Goal: Book appointment/travel/reservation

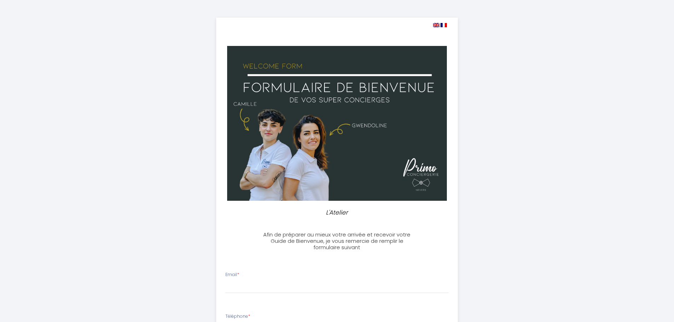
select select
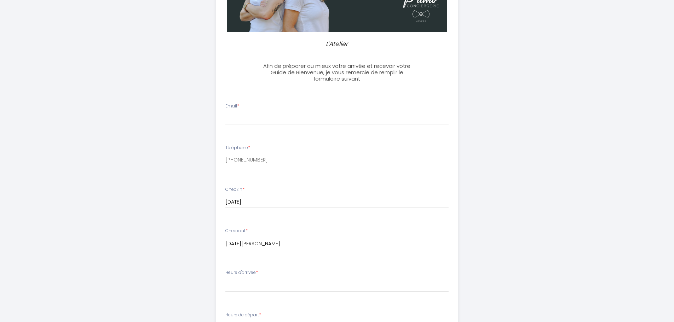
scroll to position [169, 0]
click at [263, 118] on input "Email *" at bounding box center [336, 118] width 223 height 13
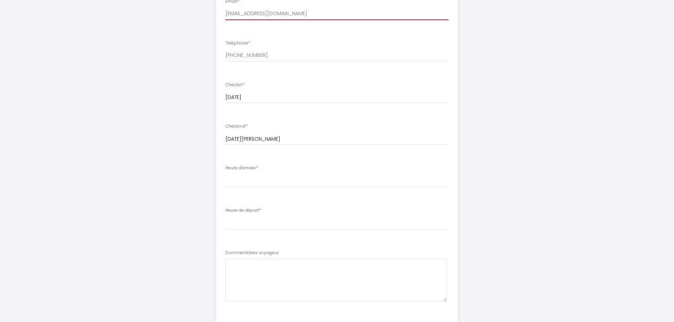
scroll to position [274, 0]
type input "[EMAIL_ADDRESS][DOMAIN_NAME]"
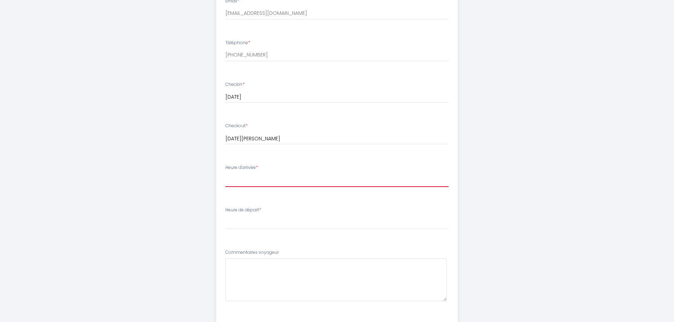
click at [317, 180] on select "16:00 16:30 17:00 17:30 18:00 18:30 19:00 19:30 20:00 20:30 21:00 21:30 22:00 2…" at bounding box center [336, 180] width 223 height 13
select select "20:00"
click at [225, 174] on select "16:00 16:30 17:00 17:30 18:00 18:30 19:00 19:30 20:00 20:30 21:00 21:30 22:00 2…" at bounding box center [336, 180] width 223 height 13
click at [265, 223] on select "00:00 00:30 01:00 01:30 02:00 02:30 03:00 03:30 04:00 04:30 05:00 05:30 06:00 0…" at bounding box center [336, 222] width 223 height 13
select select "08:30"
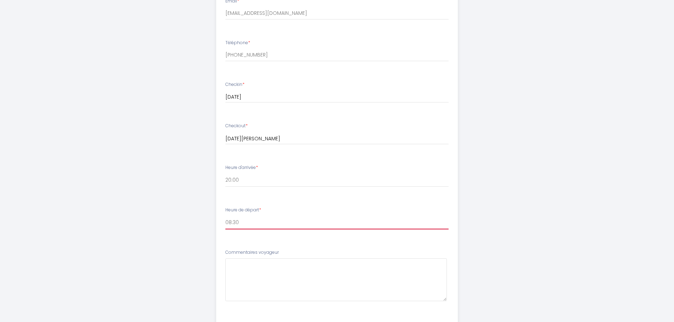
click at [225, 216] on select "00:00 00:30 01:00 01:30 02:00 02:30 03:00 03:30 04:00 04:30 05:00 05:30 06:00 0…" at bounding box center [336, 222] width 223 height 13
click at [478, 214] on div "L'Atelier Afin de préparer au mieux votre arrivée et recevoir votre Guide de Bi…" at bounding box center [337, 79] width 362 height 707
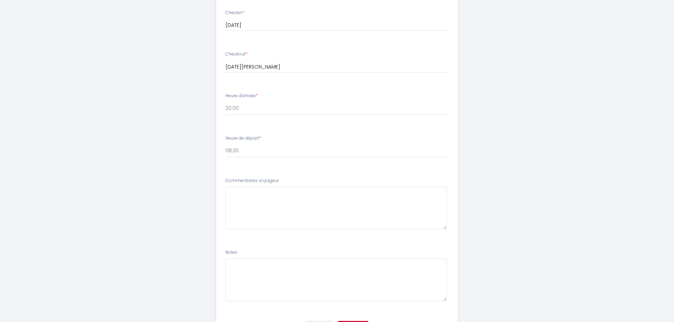
scroll to position [356, 0]
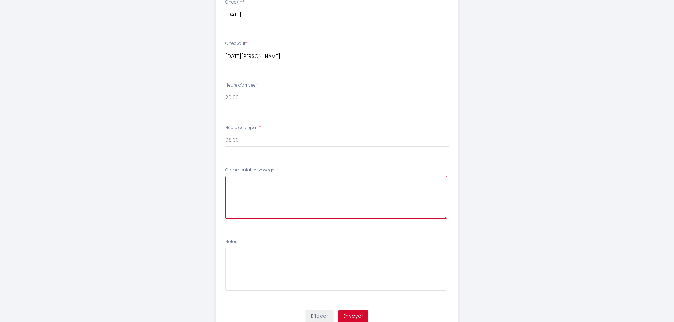
click at [299, 197] on voyageur6 at bounding box center [336, 197] width 222 height 43
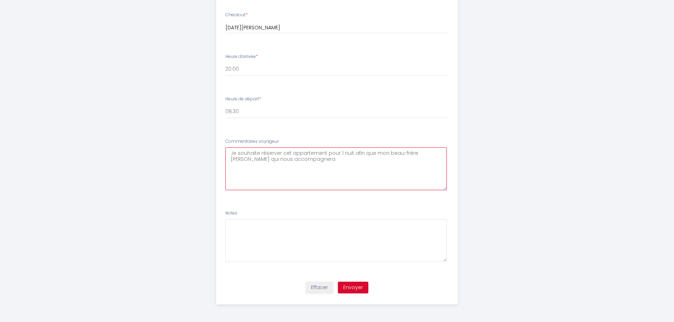
click at [356, 153] on voyageur6 "Je souhaite réserver cet appartement pour 1 nuit afin que mon beau-frère [PERSO…" at bounding box center [336, 169] width 222 height 43
drag, startPoint x: 356, startPoint y: 153, endPoint x: 369, endPoint y: 153, distance: 12.4
click at [369, 153] on voyageur6 "Je souhaite réserver cet appartement pour 1 nuit afin que mon beau-frère [PERSO…" at bounding box center [336, 169] width 222 height 43
click at [302, 160] on voyageur6 "Je souhaite réserver cet appartement pour 1 nuit pour mon beau-frère [PERSON_NA…" at bounding box center [336, 169] width 222 height 43
click at [376, 158] on voyageur6 "Je souhaite réserver cet appartement pour 1 nuit pour mon beau-frère [PERSON_NA…" at bounding box center [336, 169] width 222 height 43
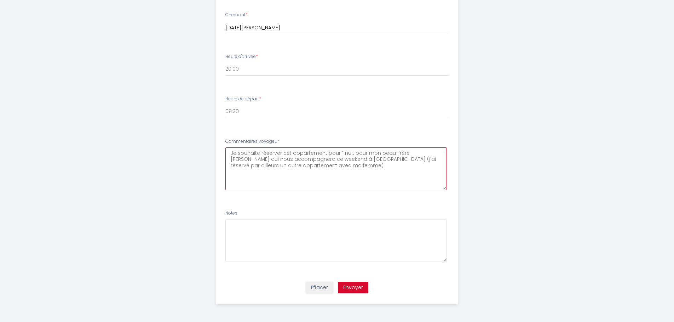
click at [331, 168] on voyageur6 "Je souhaite réserver cet appartement pour 1 nuit pour mon beau-frère [PERSON_NA…" at bounding box center [336, 169] width 222 height 43
type voyageur6 "Bonjour, Je souhaite réserver cet appartement pour 1 nuit pour mon beau-frère […"
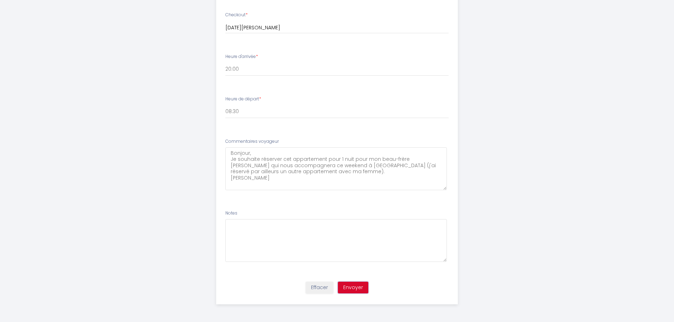
click at [357, 288] on button "Envoyer" at bounding box center [353, 288] width 30 height 12
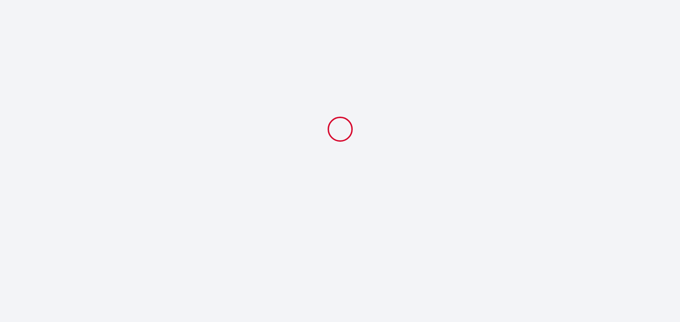
select select "20:00"
select select "08:30"
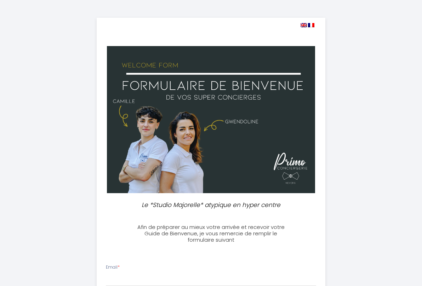
select select
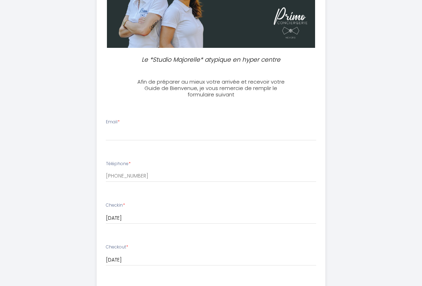
scroll to position [145, 0]
click at [112, 140] on input "d" at bounding box center [211, 133] width 211 height 13
type input "[EMAIL_ADDRESS][DOMAIN_NAME]"
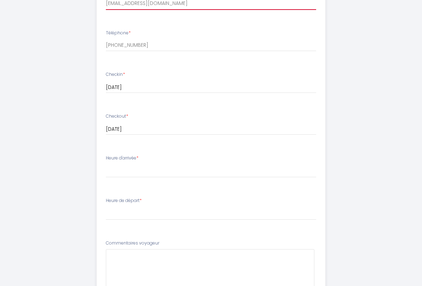
scroll to position [276, 0]
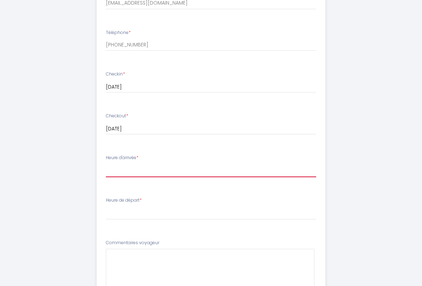
click at [106, 177] on select "16:00 16:30 17:00 17:30 18:00 18:30 19:00 19:30 20:00 20:30 21:00 21:30 22:00 2…" at bounding box center [211, 170] width 211 height 13
select select "20:00"
click at [106, 177] on select "16:00 16:30 17:00 17:30 18:00 18:30 19:00 19:30 20:00 20:30 21:00 21:30 22:00 2…" at bounding box center [211, 170] width 211 height 13
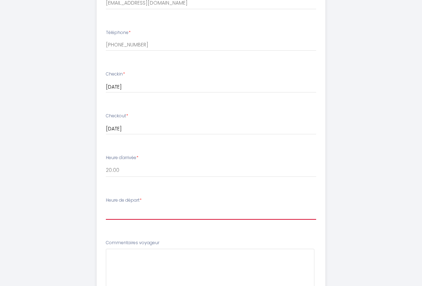
click at [110, 219] on select "00:00 00:30 01:00 01:30 02:00 02:30 03:00 03:30 04:00 04:30 05:00 05:30 06:00 0…" at bounding box center [211, 212] width 211 height 13
click at [106, 219] on select "00:00 00:30 01:00 01:30 02:00 02:30 03:00 03:30 04:00 04:30 05:00 05:30 06:00 0…" at bounding box center [211, 212] width 211 height 13
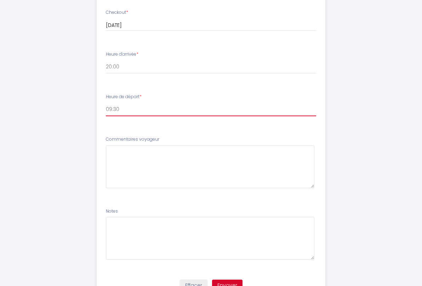
scroll to position [383, 0]
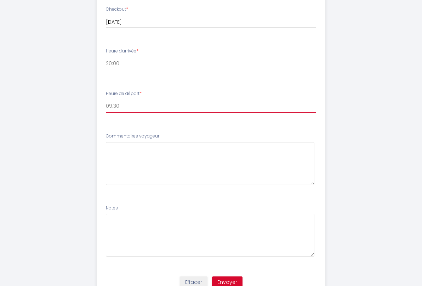
click at [110, 113] on select "00:00 00:30 01:00 01:30 02:00 02:30 03:00 03:30 04:00 04:30 05:00 05:30 06:00 0…" at bounding box center [211, 105] width 211 height 13
select select "09:00"
click at [106, 113] on select "00:00 00:30 01:00 01:30 02:00 02:30 03:00 03:30 04:00 04:30 05:00 05:30 06:00 0…" at bounding box center [211, 105] width 211 height 13
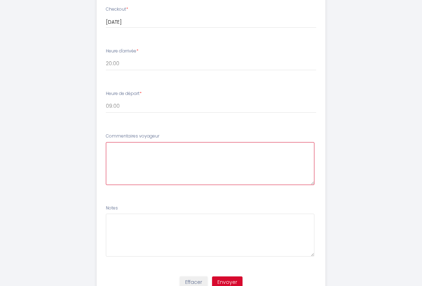
click at [108, 185] on voyageur6 at bounding box center [210, 163] width 209 height 43
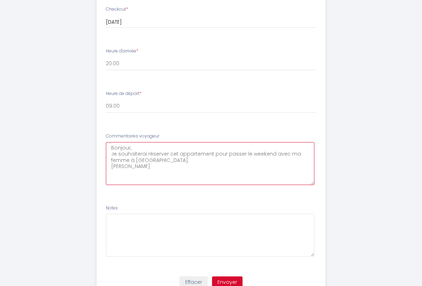
click at [121, 178] on voyageur6 "Bonjour, Je souhaiterai réserver cet appartement pour passer le weekend avec ma…" at bounding box center [210, 163] width 209 height 43
type voyageur6 "Bonjour, Je souhaiterais réserver cet appartement pour passer le weekend avec m…"
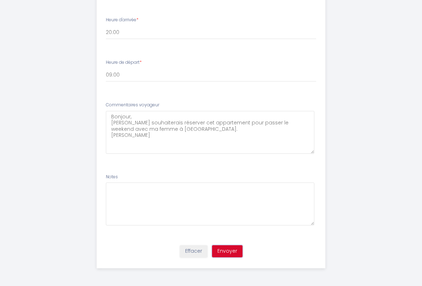
click at [226, 252] on button "Envoyer" at bounding box center [227, 251] width 30 height 12
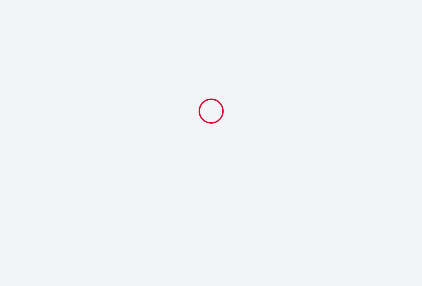
select select "20:00"
select select "09:00"
